Goal: Task Accomplishment & Management: Complete application form

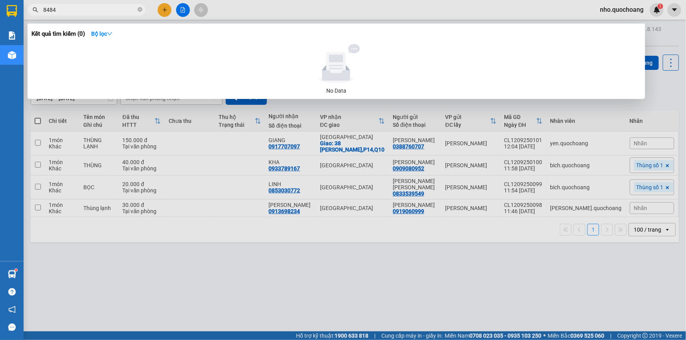
scroll to position [36, 0]
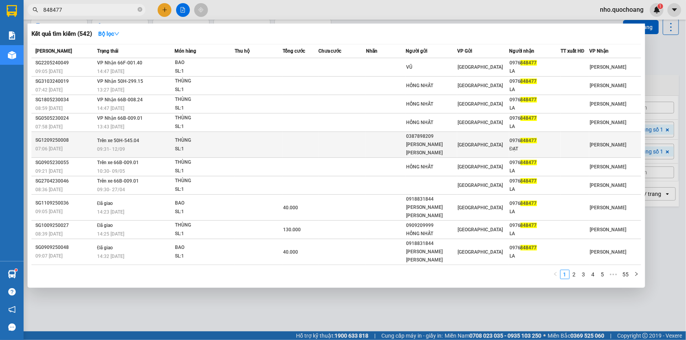
type input "848477"
click at [152, 145] on div "09:31 [DATE]" at bounding box center [135, 149] width 77 height 9
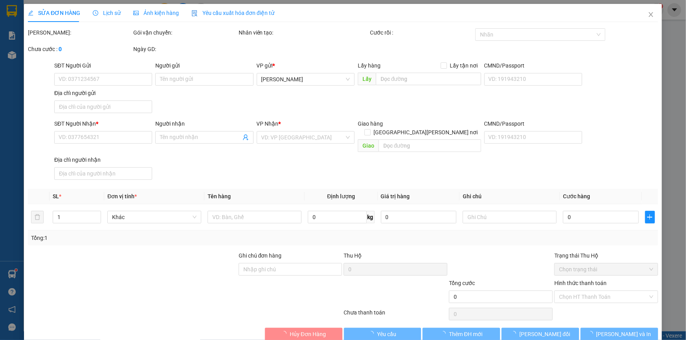
click at [35, 279] on div at bounding box center [132, 266] width 211 height 28
type input "0387898209"
type input "[PERSON_NAME] [PERSON_NAME]"
type input "137 [PERSON_NAME] [PERSON_NAME] P7 Q8"
type input "0976848477"
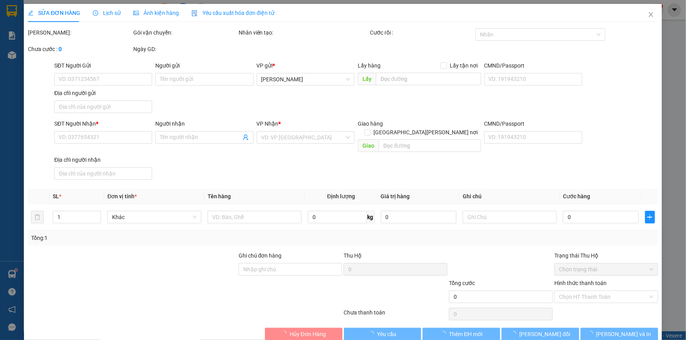
type input "ĐẠT"
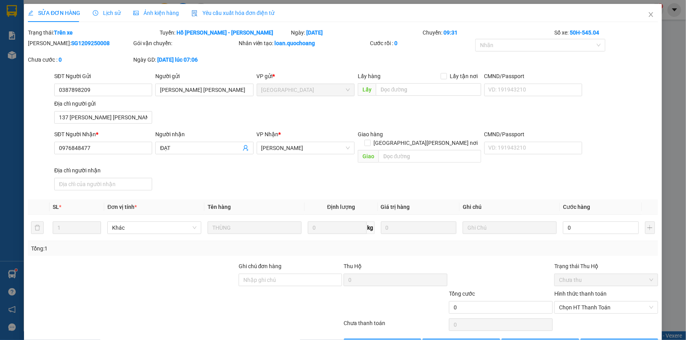
drag, startPoint x: 12, startPoint y: 286, endPoint x: 19, endPoint y: 283, distance: 7.6
click at [15, 285] on div "SỬA ĐƠN HÀNG Lịch sử [PERSON_NAME] hàng Yêu cầu xuất [PERSON_NAME] điện tử Tota…" at bounding box center [343, 170] width 686 height 340
click at [648, 16] on icon "close" at bounding box center [651, 14] width 6 height 6
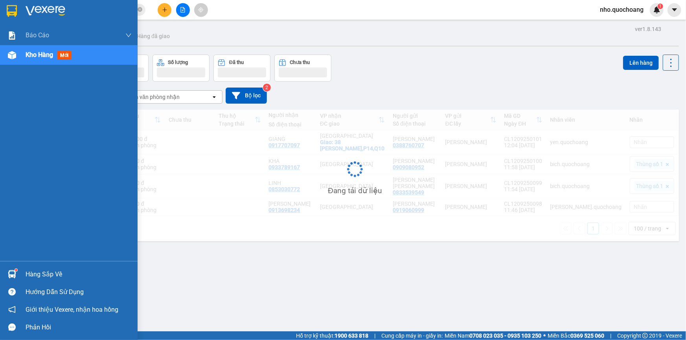
drag, startPoint x: 29, startPoint y: 276, endPoint x: 29, endPoint y: 268, distance: 7.1
click at [29, 270] on div "Hàng sắp về" at bounding box center [79, 275] width 106 height 12
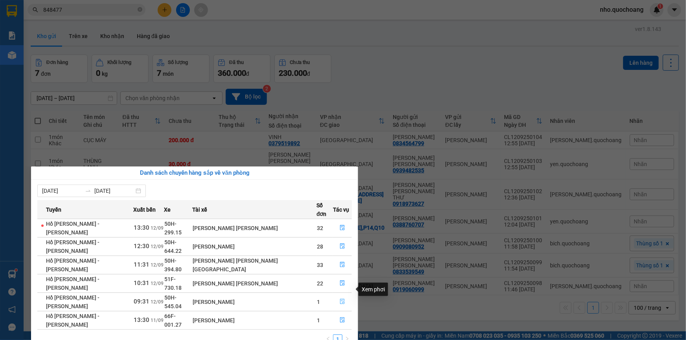
click at [340, 299] on icon "file-done" at bounding box center [343, 302] width 6 height 6
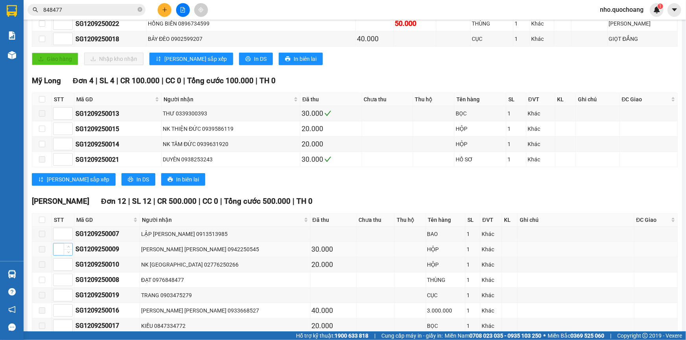
scroll to position [178, 0]
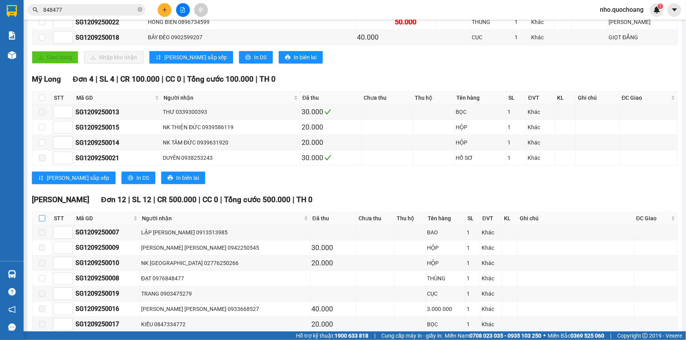
click at [42, 219] on input "checkbox" at bounding box center [42, 218] width 6 height 6
checkbox input "true"
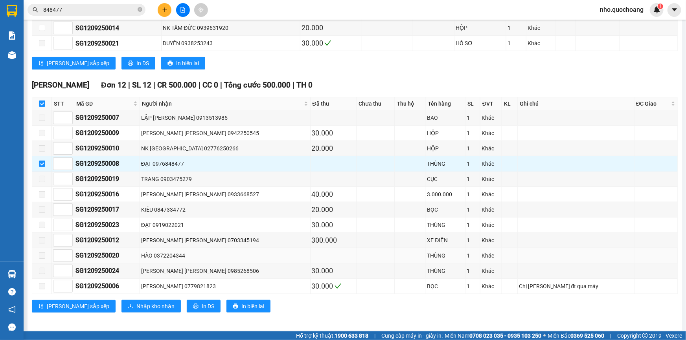
scroll to position [294, 0]
click at [136, 302] on span "Nhập kho nhận" at bounding box center [155, 306] width 38 height 9
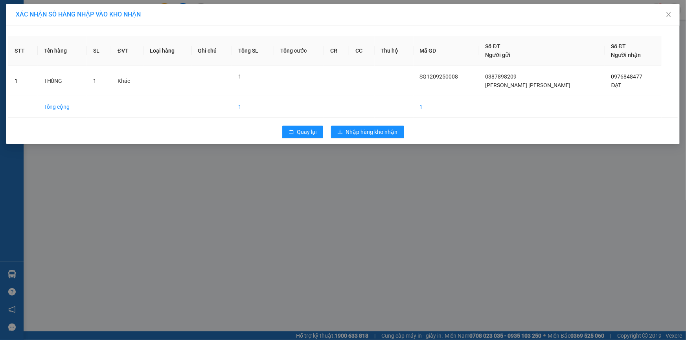
click at [364, 166] on div "XÁC [PERSON_NAME] SỐ HÀNG NHẬP VÀO [PERSON_NAME] STT Tên hàng SL ĐVT [PERSON_NA…" at bounding box center [343, 170] width 686 height 340
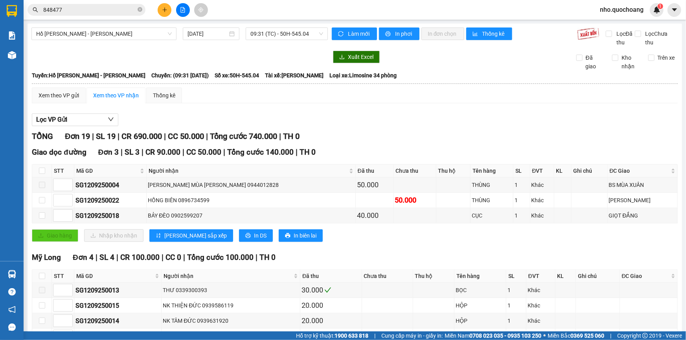
click at [375, 134] on div "[PERSON_NAME] 19 | SL 19 | CR 690.000 | CC 50.000 | [PERSON_NAME] 740.000 | TH 0" at bounding box center [355, 136] width 646 height 12
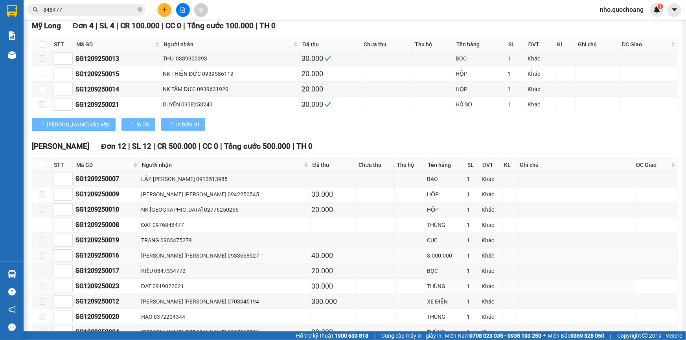
scroll to position [294, 0]
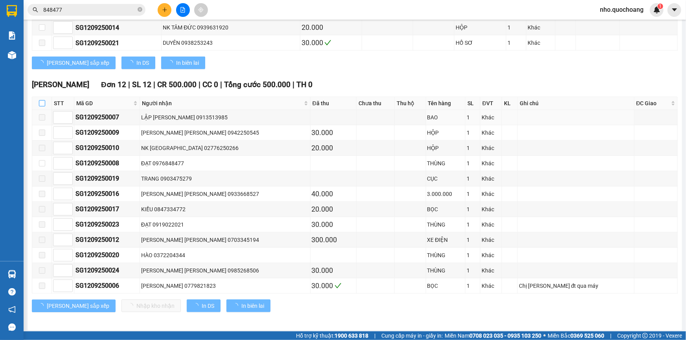
click at [44, 106] on th at bounding box center [42, 103] width 20 height 13
click at [40, 100] on input "checkbox" at bounding box center [42, 103] width 6 height 6
checkbox input "true"
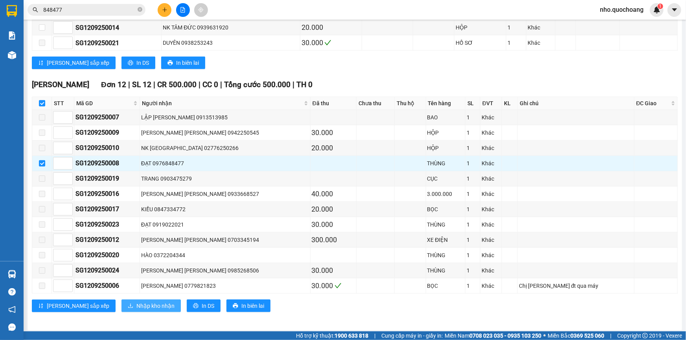
click at [136, 303] on span "Nhập kho nhận" at bounding box center [155, 306] width 38 height 9
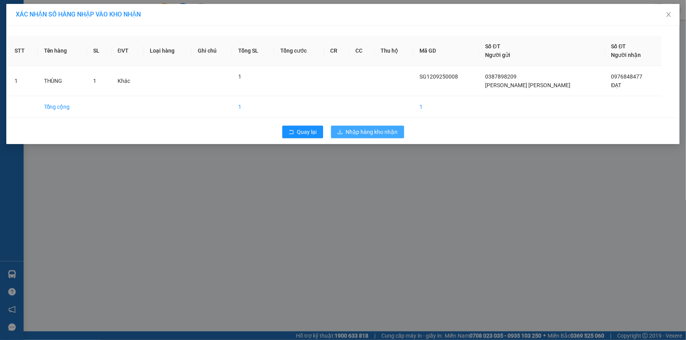
click at [355, 129] on span "Nhập hàng kho nhận" at bounding box center [372, 132] width 52 height 9
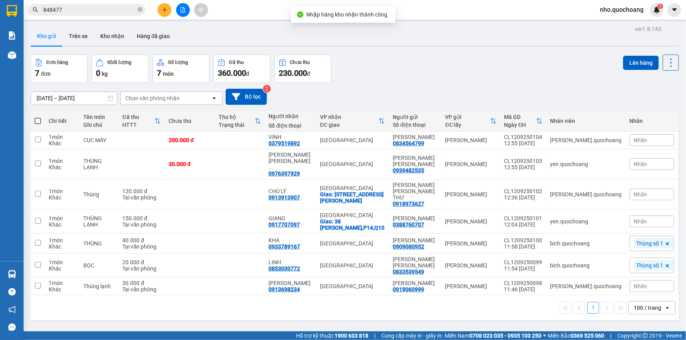
click at [96, 8] on input "848477" at bounding box center [89, 10] width 93 height 9
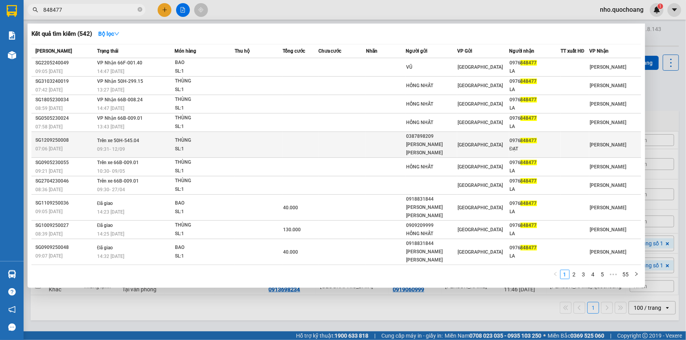
click at [123, 147] on span "09:31 [DATE]" at bounding box center [111, 150] width 28 height 6
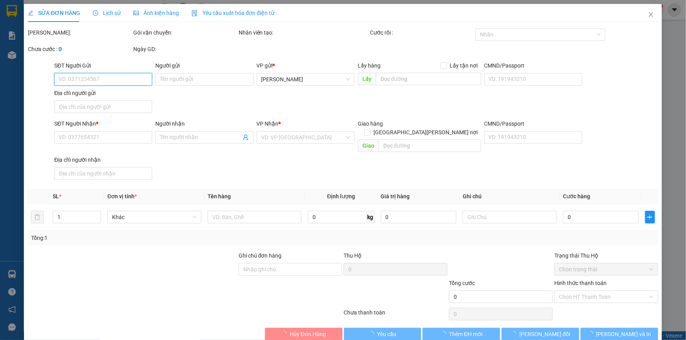
type input "0387898209"
type input "[PERSON_NAME] [PERSON_NAME]"
type input "137 [PERSON_NAME] [PERSON_NAME] P7 Q8"
type input "0976848477"
type input "ĐẠT"
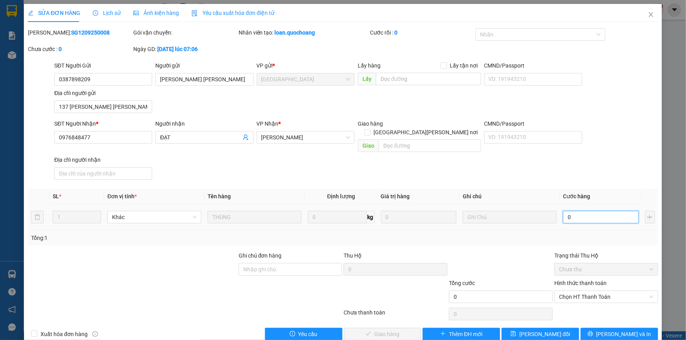
click at [569, 211] on input "0" at bounding box center [601, 217] width 76 height 13
type input "1"
type input "13"
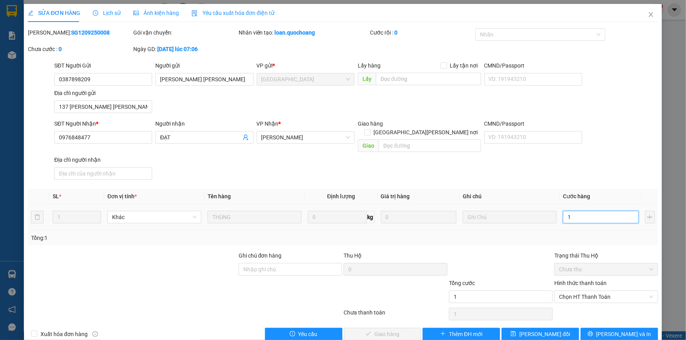
type input "13"
type input "130"
click at [591, 291] on span "Chọn HT Thanh Toán" at bounding box center [606, 297] width 94 height 12
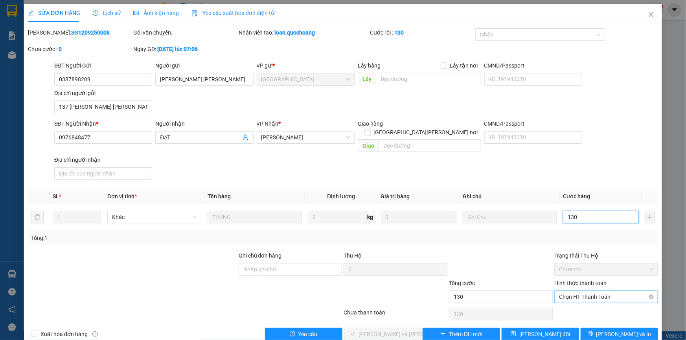
type input "130"
type input "130.000"
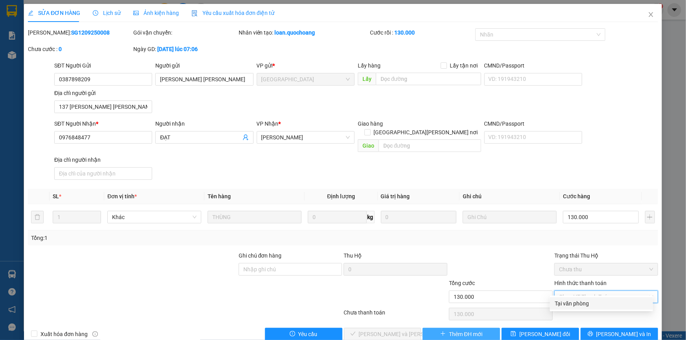
drag, startPoint x: 594, startPoint y: 304, endPoint x: 445, endPoint y: 322, distance: 150.1
click at [591, 304] on div "Tại văn phòng" at bounding box center [602, 303] width 94 height 9
type input "0"
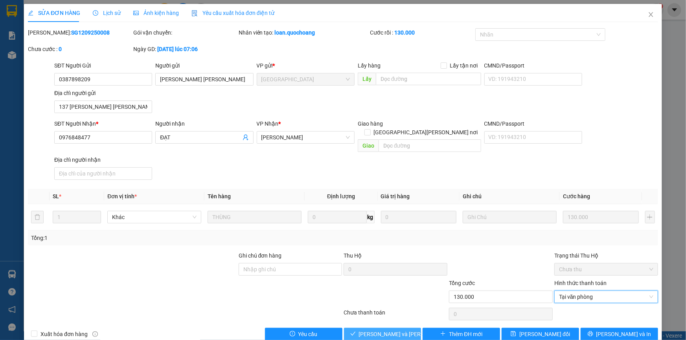
click at [399, 330] on span "[PERSON_NAME] và [PERSON_NAME] hàng" at bounding box center [412, 334] width 106 height 9
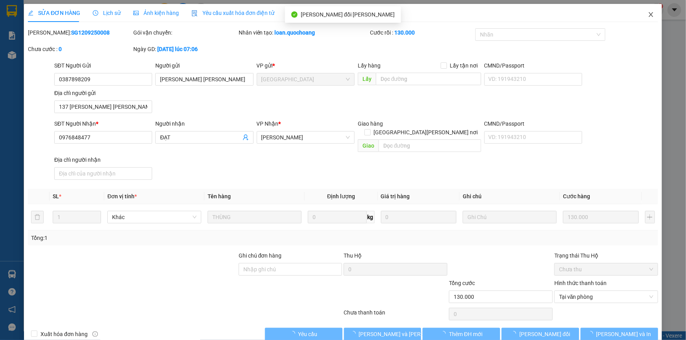
click at [648, 16] on icon "close" at bounding box center [651, 14] width 6 height 6
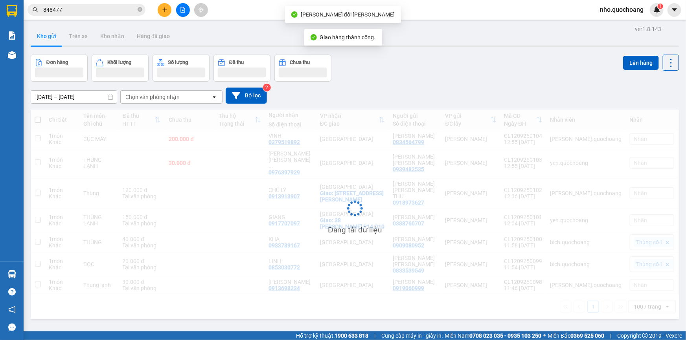
click at [367, 90] on div "[DATE] – [DATE] Press the down arrow key to interact with the calendar and sele…" at bounding box center [355, 96] width 648 height 16
